Goal: Information Seeking & Learning: Learn about a topic

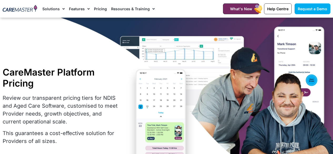
select select "***"
click at [74, 89] on div "CareMaster Platform Pricing Review our transparent pricing tiers for NDIS and A…" at bounding box center [72, 119] width 145 height 110
click at [60, 102] on p "Review our transparent pricing tiers for NDIS and Aged Care Software, customise…" at bounding box center [61, 110] width 116 height 32
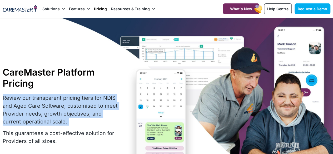
click at [60, 102] on p "Review our transparent pricing tiers for NDIS and Aged Care Software, customise…" at bounding box center [61, 110] width 116 height 32
click at [59, 103] on p "Review our transparent pricing tiers for NDIS and Aged Care Software, customise…" at bounding box center [61, 110] width 116 height 32
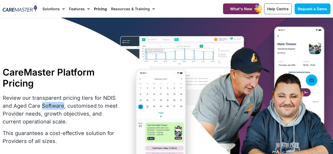
click at [59, 103] on p "Review our transparent pricing tiers for NDIS and Aged Care Software, customise…" at bounding box center [61, 110] width 116 height 32
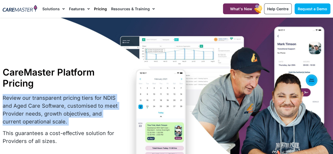
click at [59, 103] on p "Review our transparent pricing tiers for NDIS and Aged Care Software, customise…" at bounding box center [61, 110] width 116 height 32
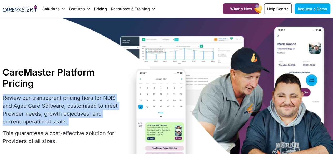
click at [59, 103] on p "Review our transparent pricing tiers for NDIS and Aged Care Software, customise…" at bounding box center [61, 110] width 116 height 32
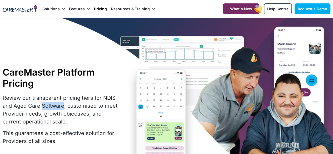
click at [59, 103] on p "Review our transparent pricing tiers for NDIS and Aged Care Software, customise…" at bounding box center [61, 110] width 116 height 32
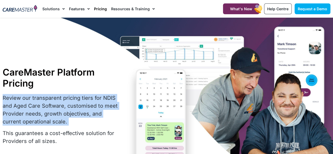
click at [59, 103] on p "Review our transparent pricing tiers for NDIS and Aged Care Software, customise…" at bounding box center [61, 110] width 116 height 32
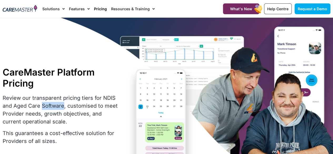
click at [59, 103] on p "Review our transparent pricing tiers for NDIS and Aged Care Software, customise…" at bounding box center [61, 110] width 116 height 32
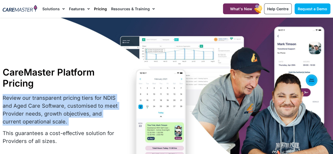
click at [59, 103] on p "Review our transparent pricing tiers for NDIS and Aged Care Software, customise…" at bounding box center [61, 110] width 116 height 32
click at [58, 107] on p "Review our transparent pricing tiers for NDIS and Aged Care Software, customise…" at bounding box center [61, 110] width 116 height 32
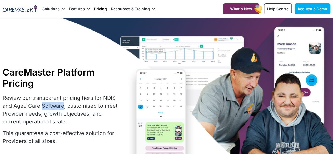
click at [58, 107] on p "Review our transparent pricing tiers for NDIS and Aged Care Software, customise…" at bounding box center [61, 110] width 116 height 32
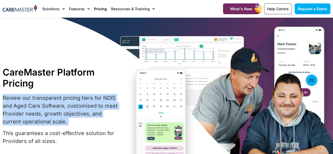
click at [58, 107] on p "Review our transparent pricing tiers for NDIS and Aged Care Software, customise…" at bounding box center [61, 110] width 116 height 32
